Goal: Transaction & Acquisition: Purchase product/service

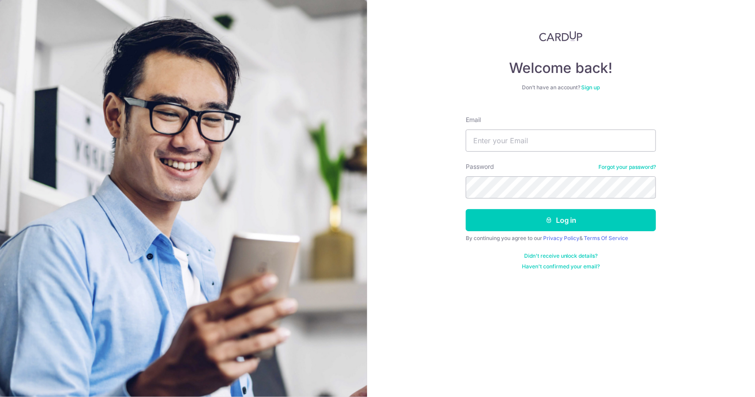
click at [430, 204] on div "Welcome back! Don’t have an account? Sign up Email Password Forgot your passwor…" at bounding box center [561, 198] width 389 height 397
click at [513, 145] on input "Email" at bounding box center [561, 141] width 190 height 22
type input "jiangfayuan@hotmail.com"
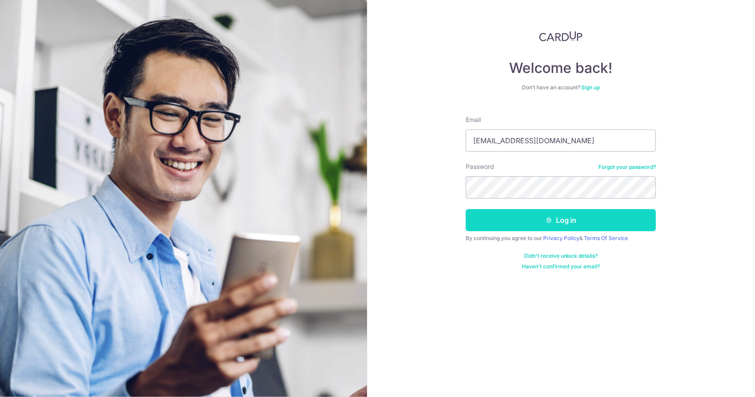
click at [579, 220] on button "Log in" at bounding box center [561, 220] width 190 height 22
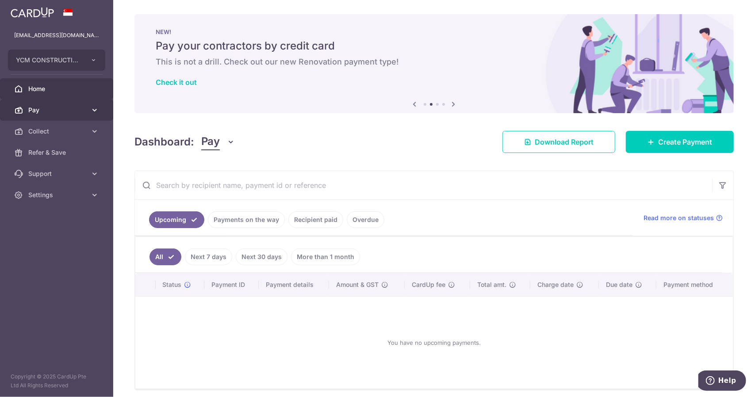
click at [89, 103] on link "Pay" at bounding box center [56, 110] width 113 height 21
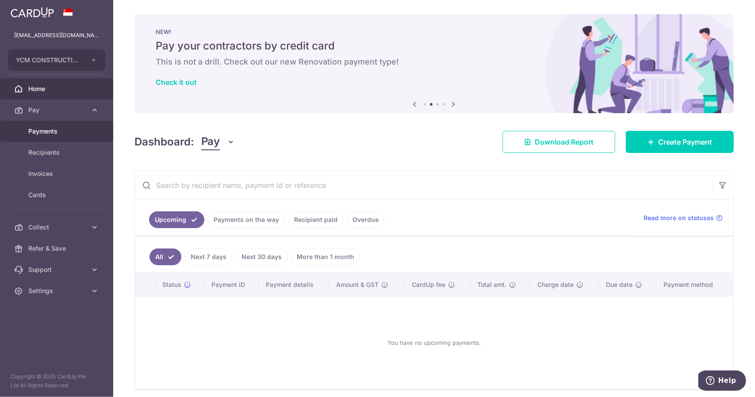
click at [82, 130] on span "Payments" at bounding box center [57, 131] width 58 height 9
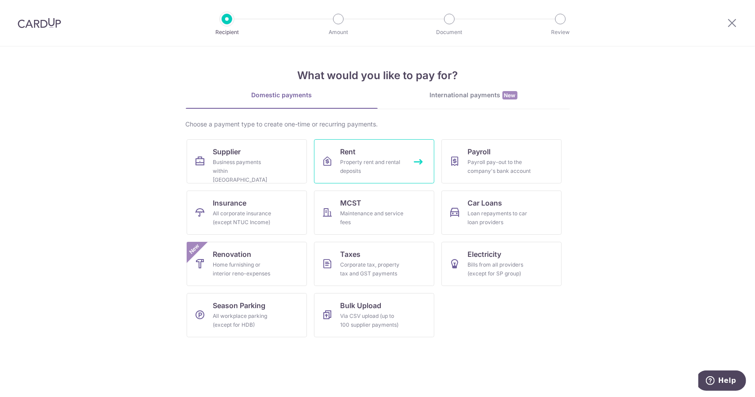
click at [398, 170] on div "Property rent and rental deposits" at bounding box center [373, 167] width 64 height 18
